Goal: Register for event/course

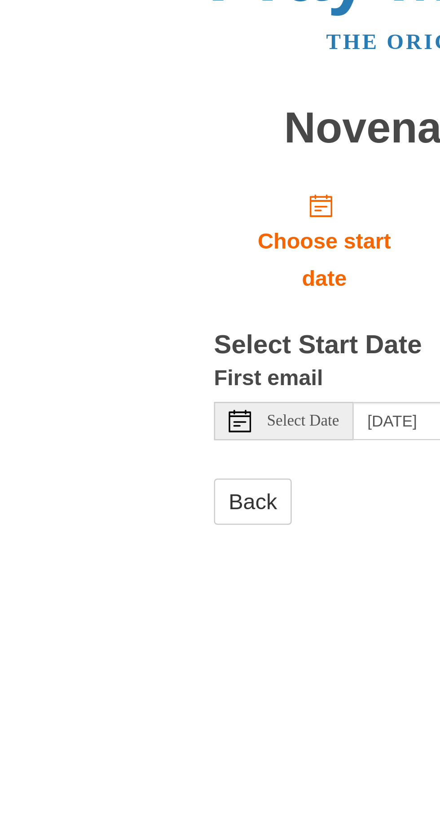
click at [96, 193] on div "Select Date" at bounding box center [113, 200] width 56 height 15
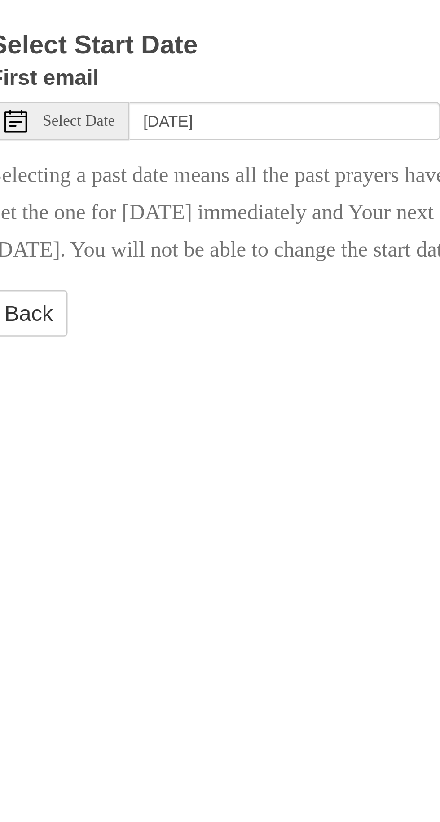
click at [116, 193] on div "Select Date" at bounding box center [113, 200] width 56 height 15
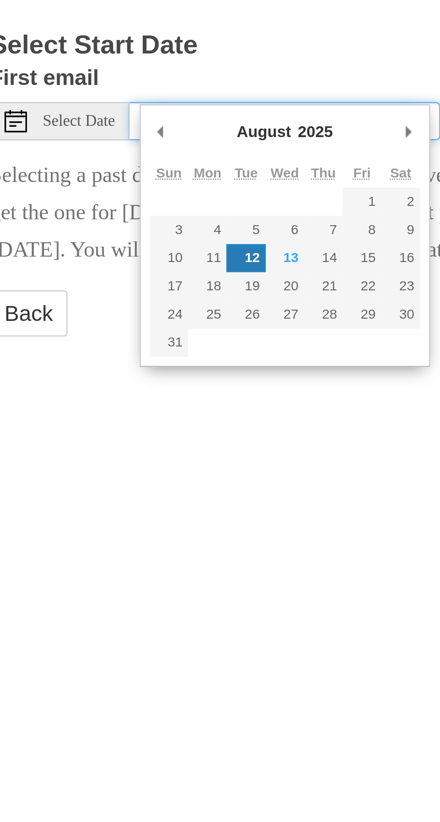
type input "[DATE]"
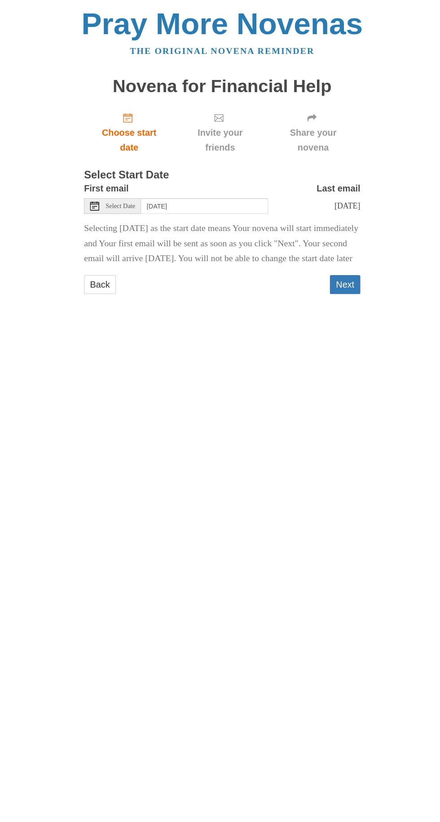
click at [349, 276] on button "Next" at bounding box center [340, 277] width 30 height 18
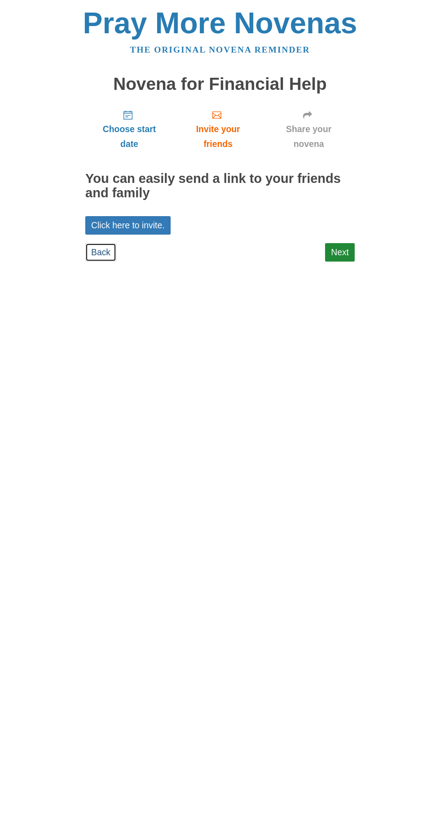
click at [102, 243] on link "Back" at bounding box center [100, 252] width 31 height 18
